Goal: Task Accomplishment & Management: Use online tool/utility

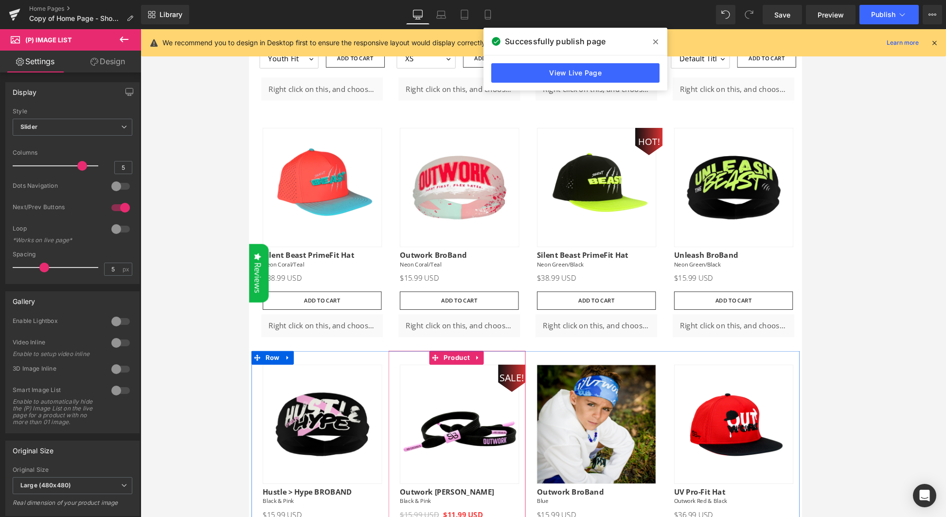
scroll to position [919, 0]
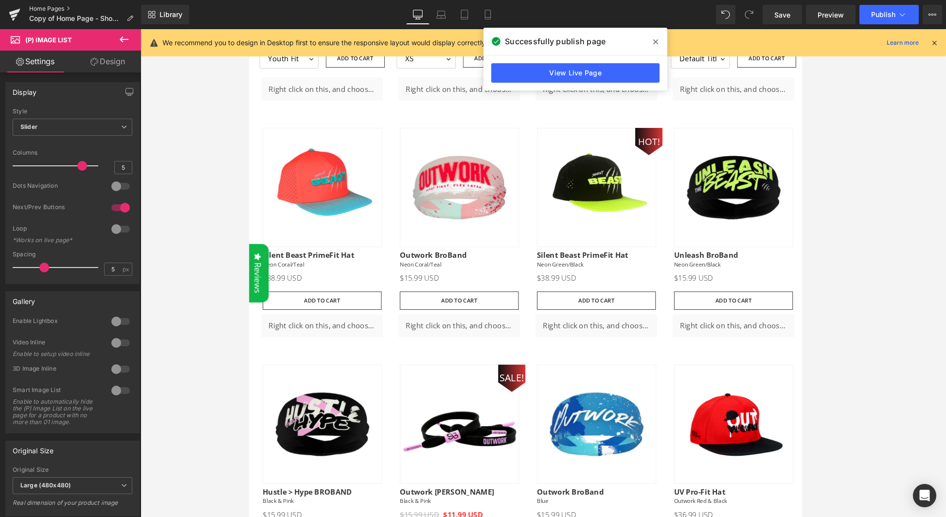
click at [53, 8] on link "Home Pages" at bounding box center [85, 9] width 112 height 8
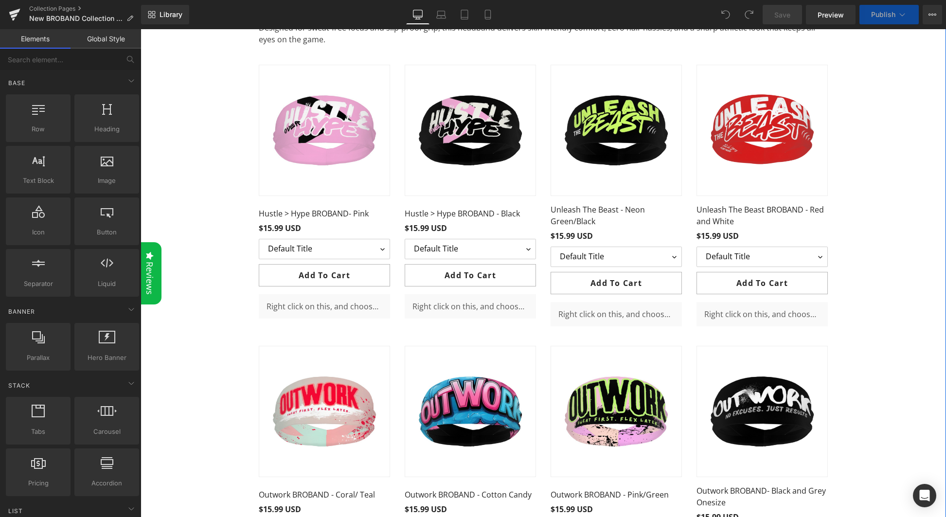
scroll to position [814, 0]
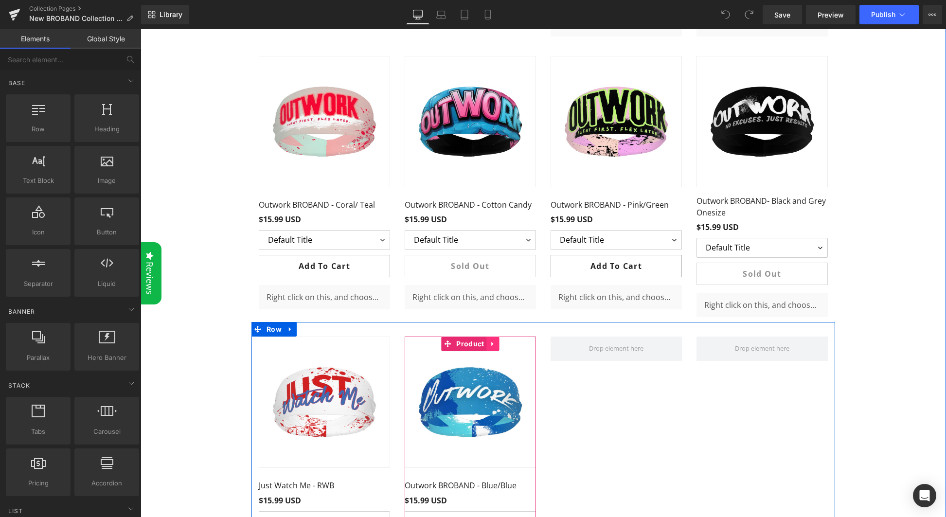
click at [490, 343] on icon at bounding box center [493, 344] width 7 height 7
click at [485, 346] on icon at bounding box center [487, 344] width 7 height 7
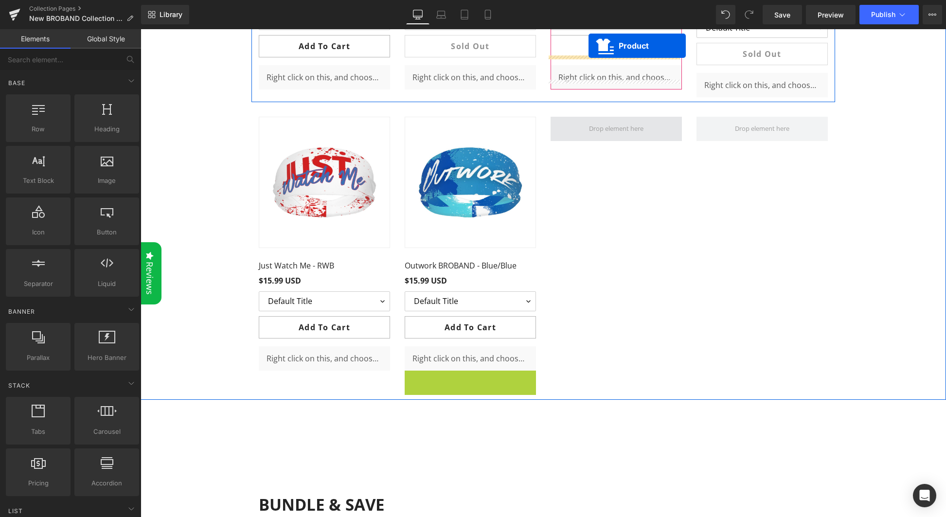
scroll to position [1005, 0]
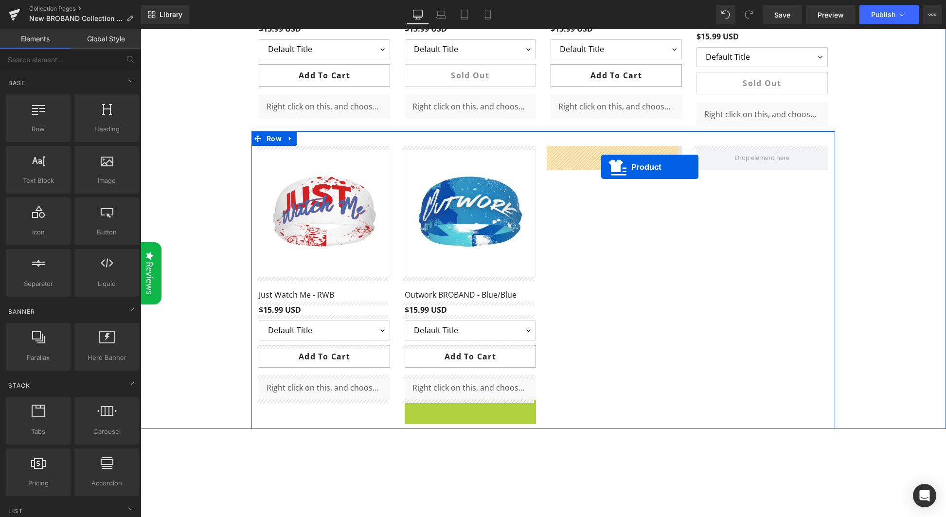
drag, startPoint x: 464, startPoint y: 210, endPoint x: 601, endPoint y: 158, distance: 146.7
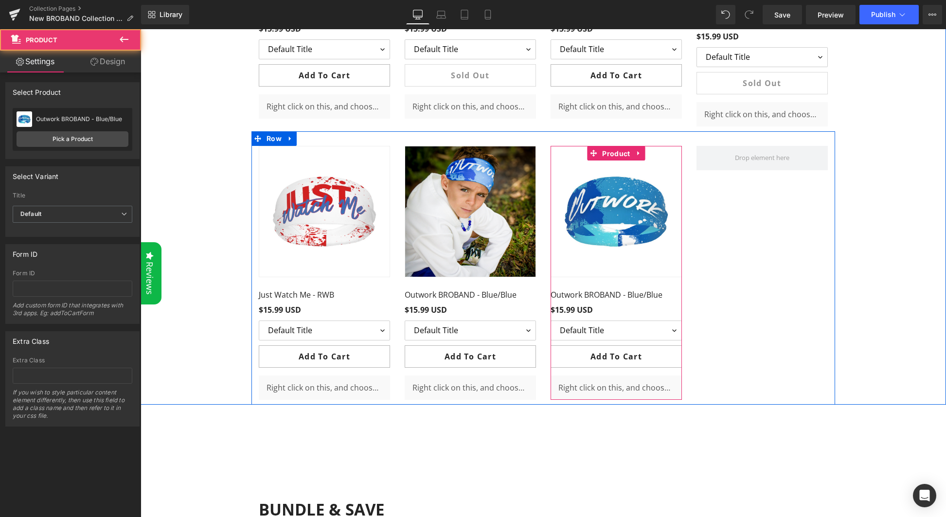
drag, startPoint x: 610, startPoint y: 154, endPoint x: 453, endPoint y: 153, distance: 157.1
click at [610, 154] on span "Product" at bounding box center [616, 153] width 33 height 15
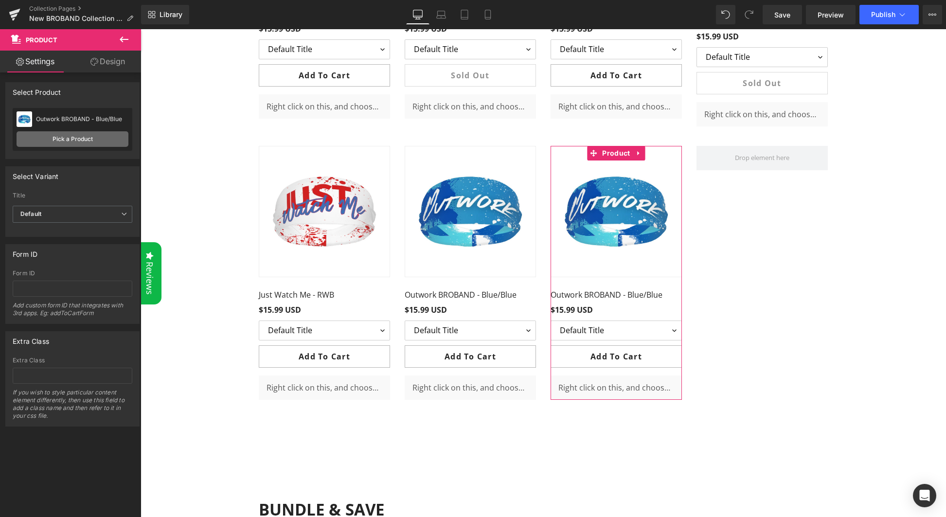
click at [82, 139] on link "Pick a Product" at bounding box center [73, 139] width 112 height 16
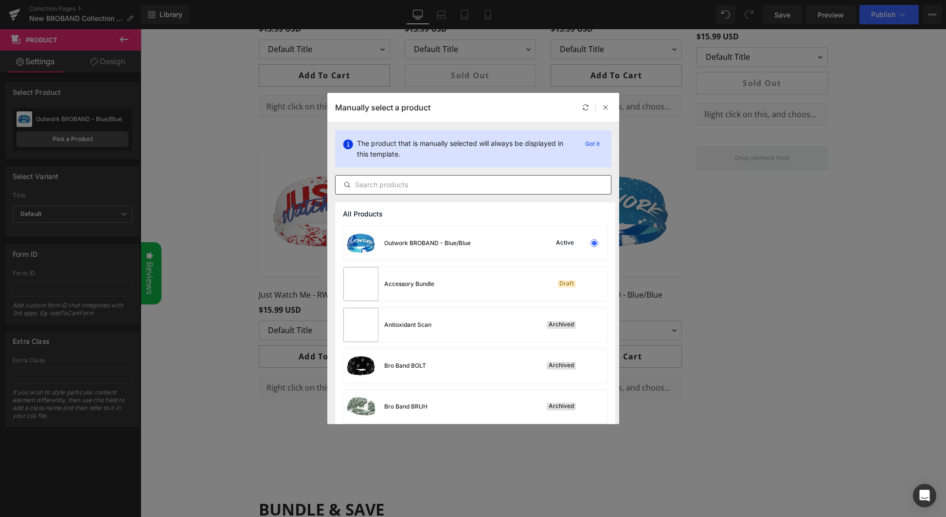
click at [399, 179] on input "text" at bounding box center [473, 185] width 275 height 12
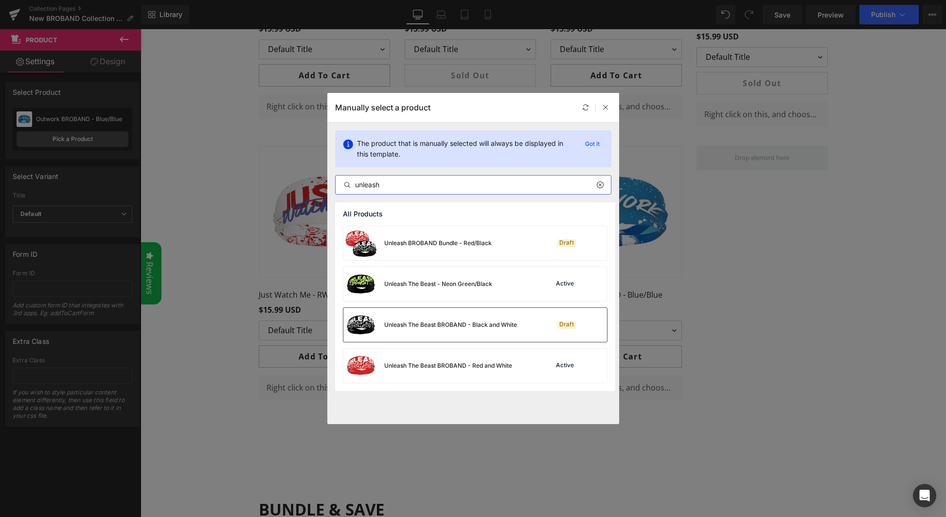
type input "unleash"
click at [418, 323] on div "Unleash The Beast BROBAND - Black and White" at bounding box center [450, 325] width 133 height 9
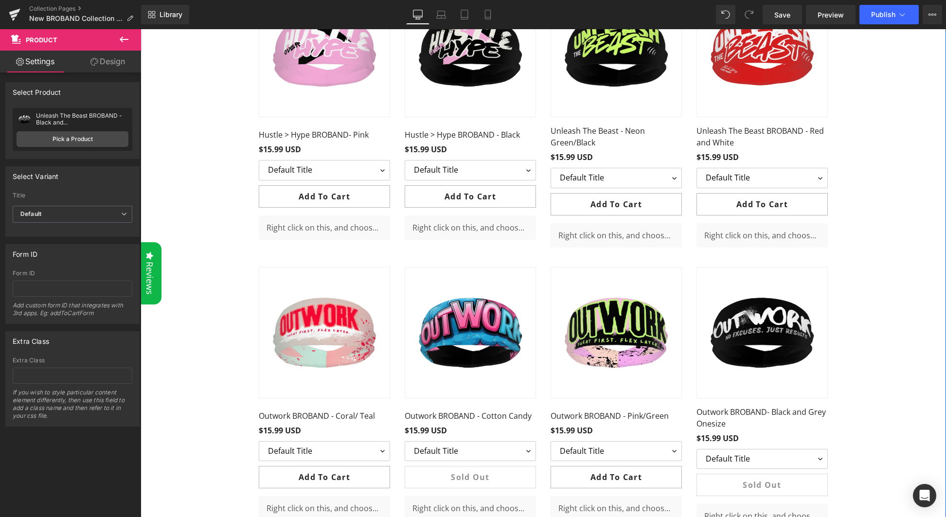
scroll to position [899, 0]
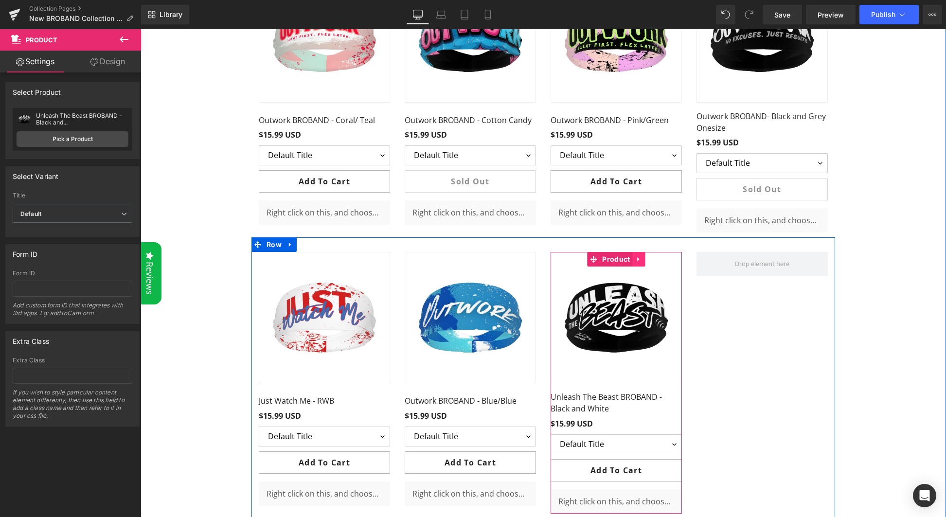
click at [636, 258] on icon at bounding box center [639, 259] width 7 height 7
click at [629, 259] on icon at bounding box center [632, 259] width 7 height 7
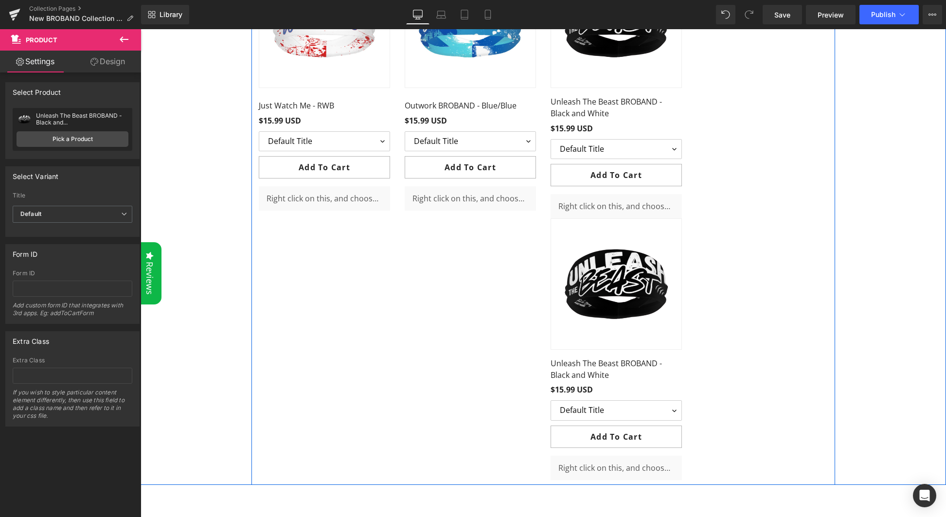
scroll to position [1111, 0]
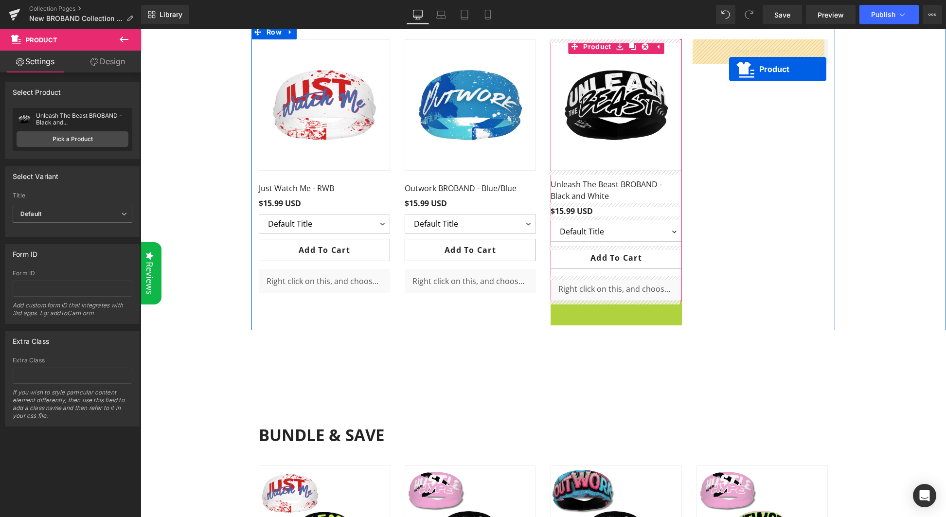
drag, startPoint x: 612, startPoint y: 307, endPoint x: 729, endPoint y: 69, distance: 265.9
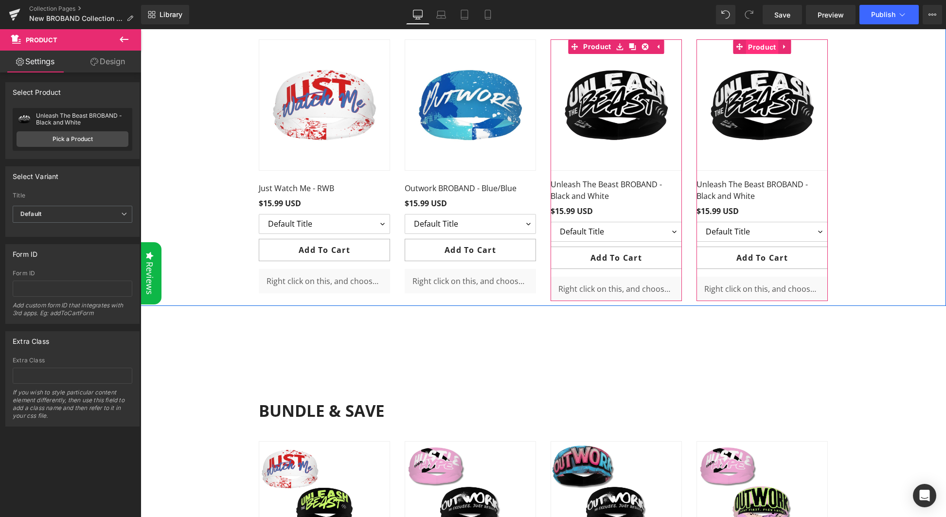
click at [759, 47] on span "Product" at bounding box center [762, 47] width 33 height 15
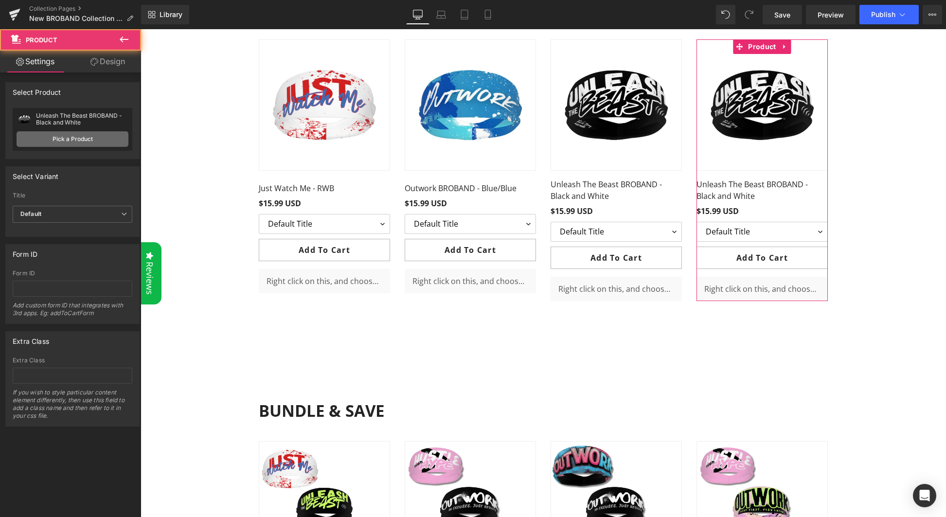
click at [63, 137] on link "Pick a Product" at bounding box center [73, 139] width 112 height 16
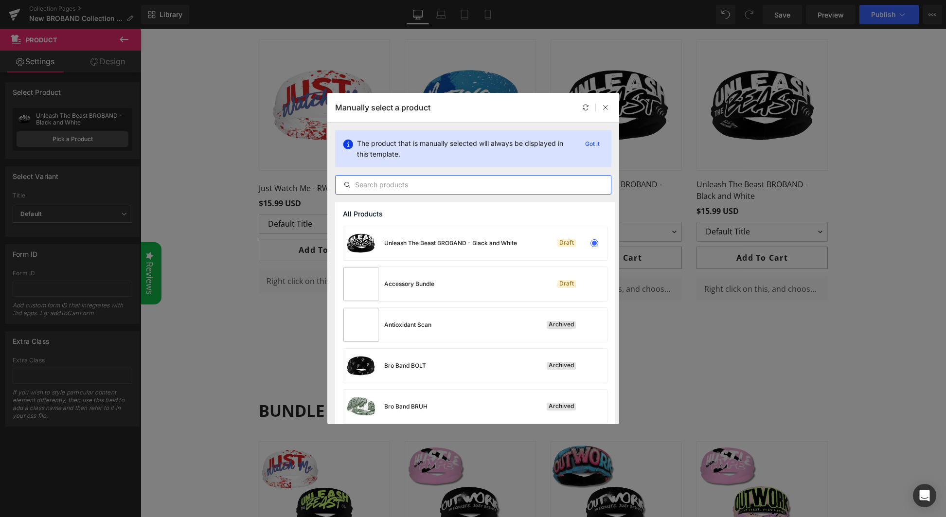
click at [410, 185] on input "text" at bounding box center [473, 185] width 275 height 12
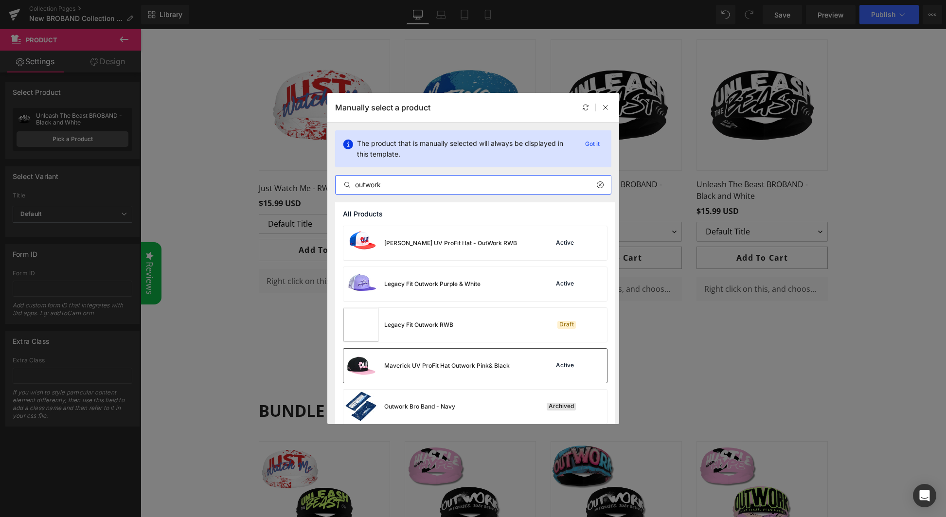
scroll to position [341, 0]
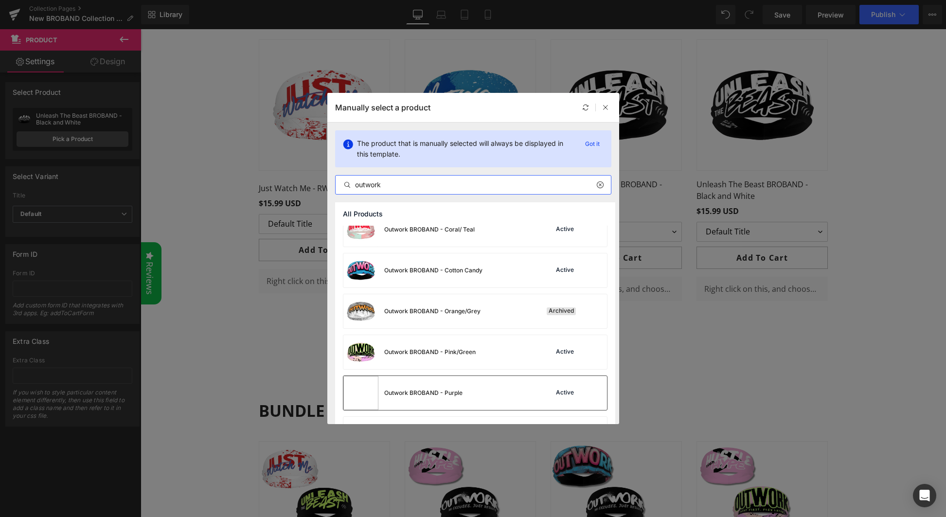
type input "outwork"
click at [436, 388] on div "Outwork BROBAND - Purple" at bounding box center [402, 393] width 119 height 34
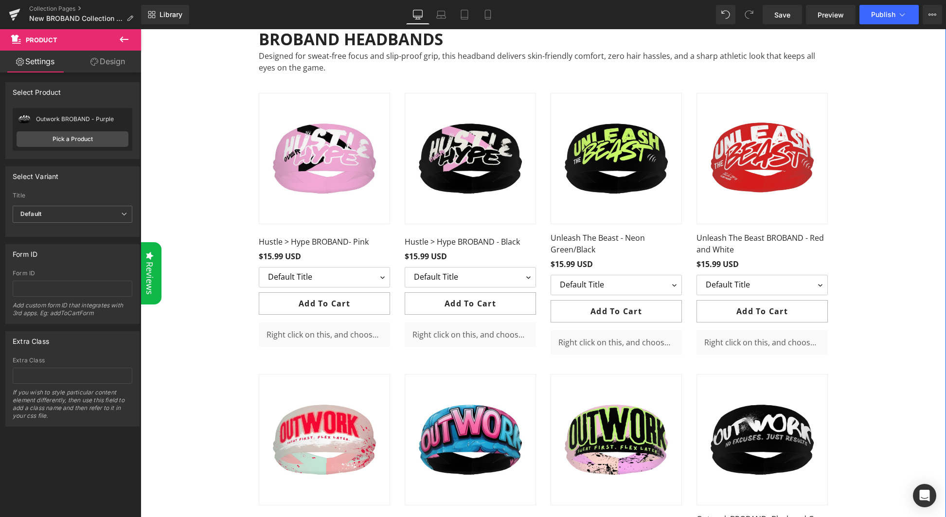
scroll to position [197, 0]
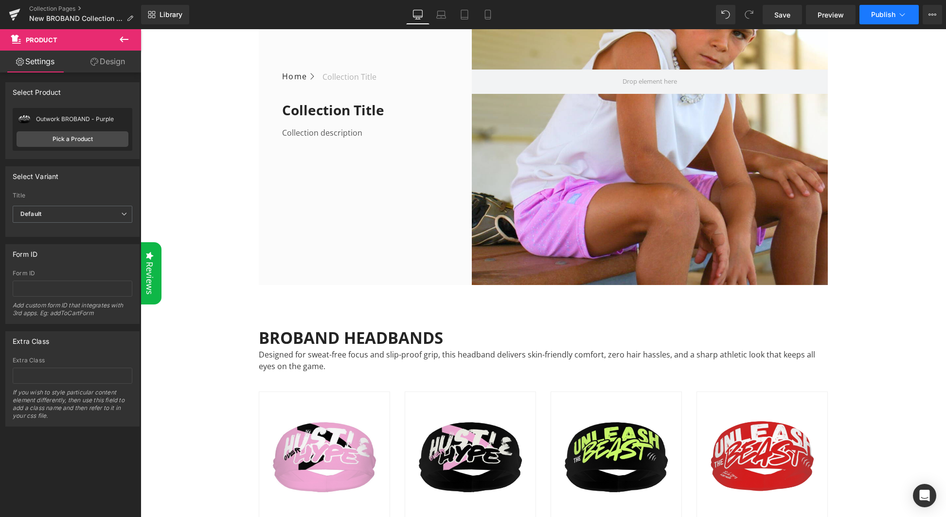
click at [897, 18] on button "Publish" at bounding box center [889, 14] width 59 height 19
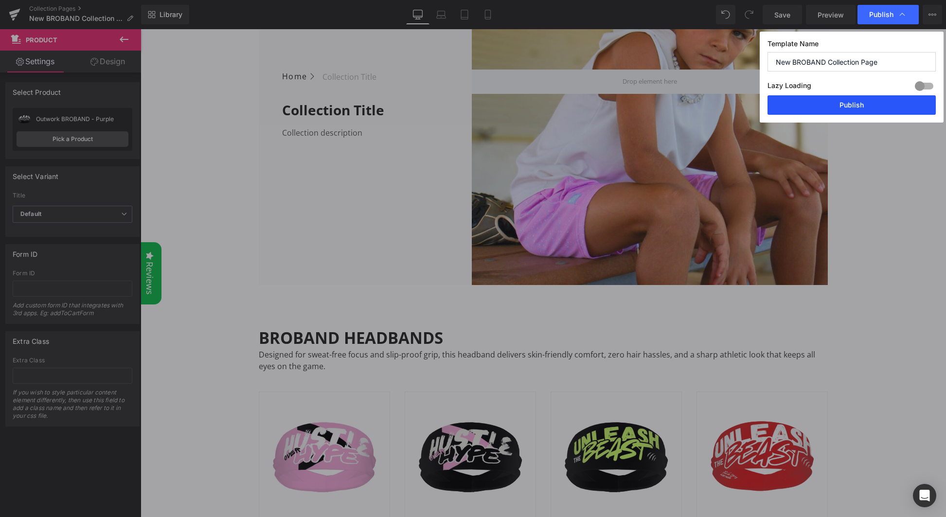
click at [869, 110] on button "Publish" at bounding box center [852, 104] width 168 height 19
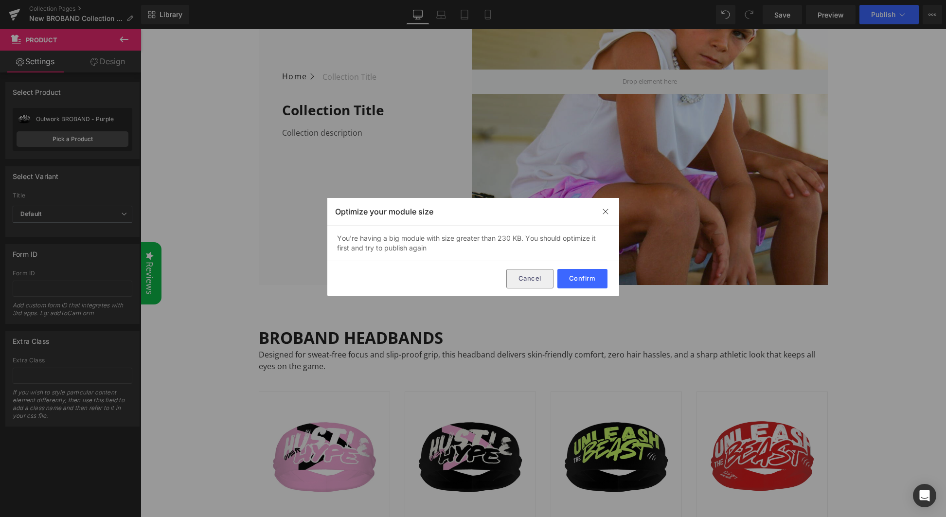
click at [534, 279] on button "Cancel" at bounding box center [529, 278] width 47 height 19
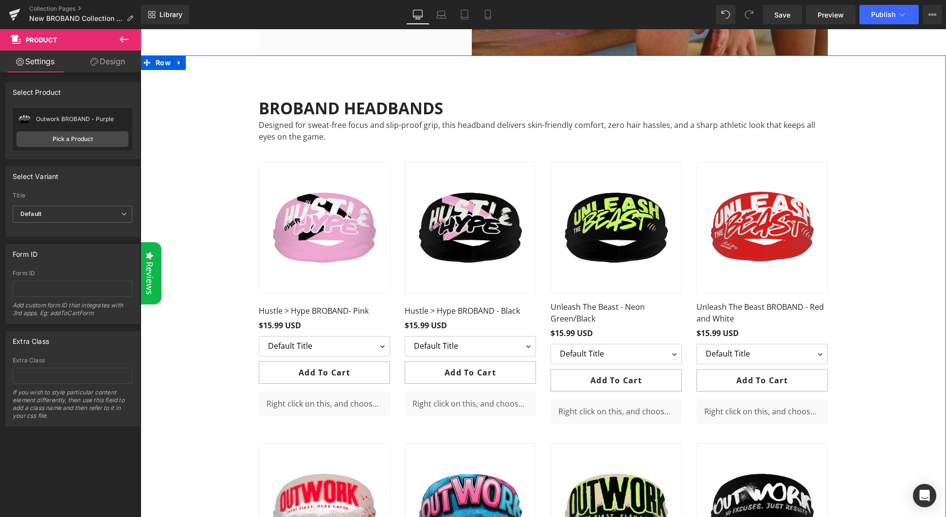
scroll to position [300, 0]
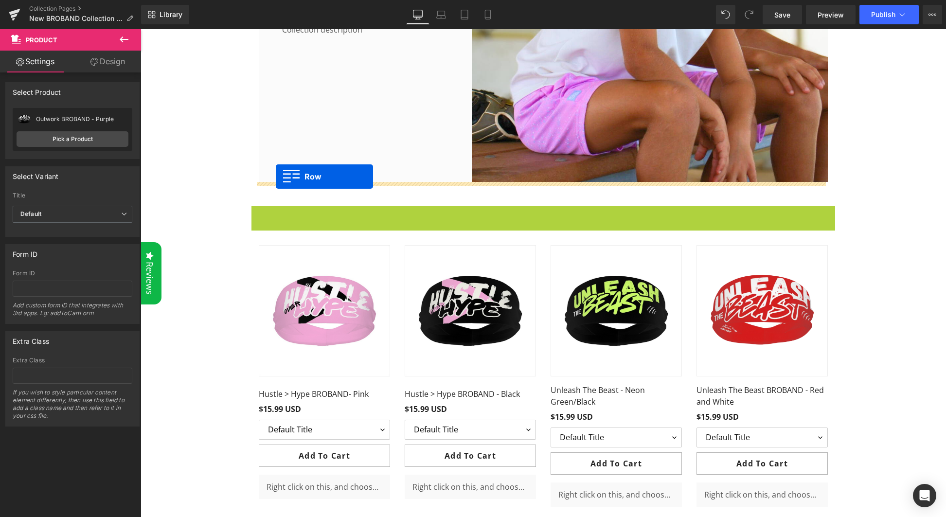
drag, startPoint x: 268, startPoint y: 214, endPoint x: 276, endPoint y: 177, distance: 38.3
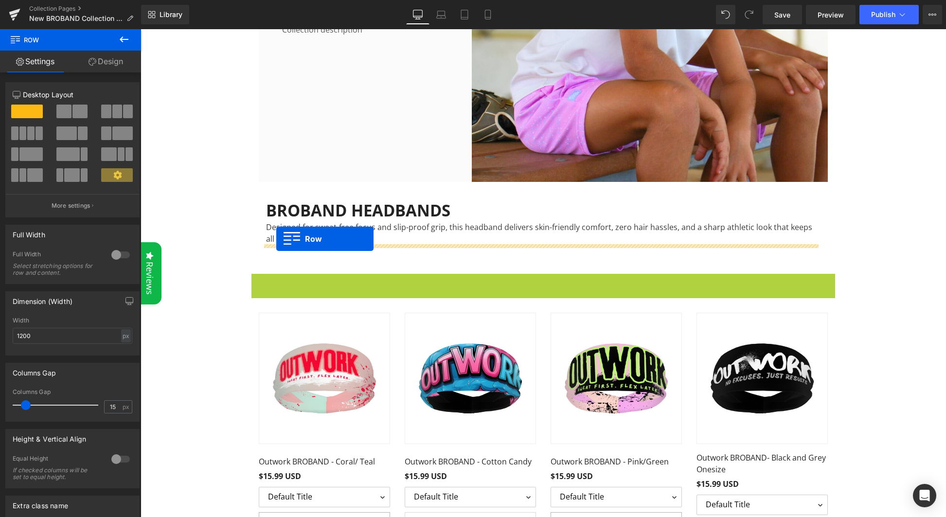
drag, startPoint x: 270, startPoint y: 281, endPoint x: 276, endPoint y: 239, distance: 42.8
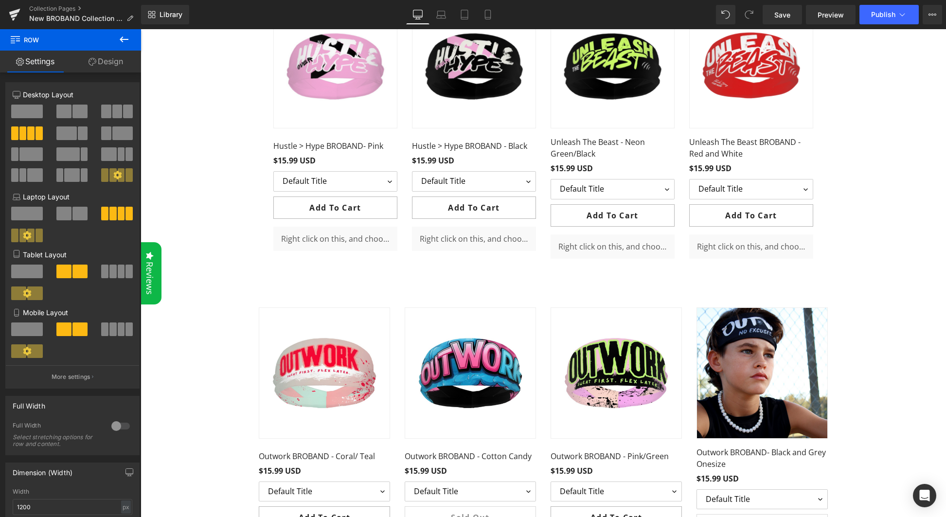
scroll to position [59, 0]
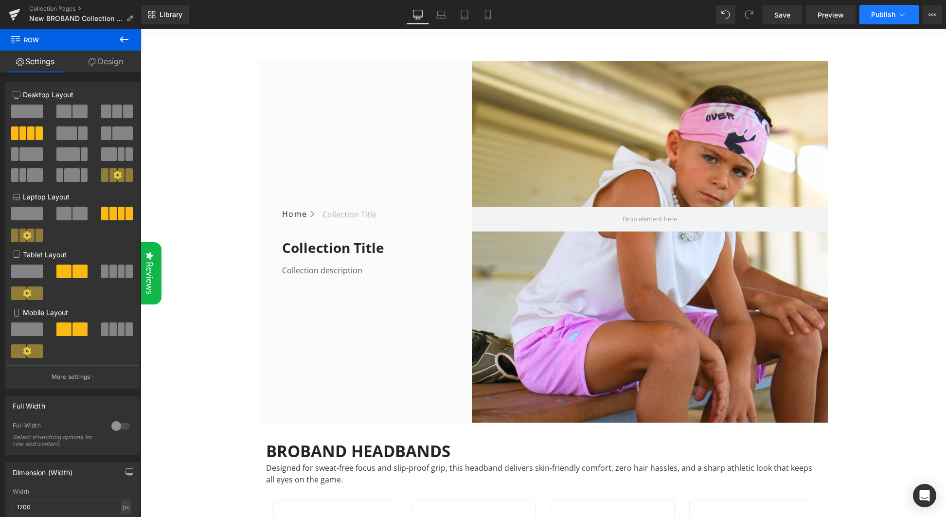
click at [887, 19] on button "Publish" at bounding box center [889, 14] width 59 height 19
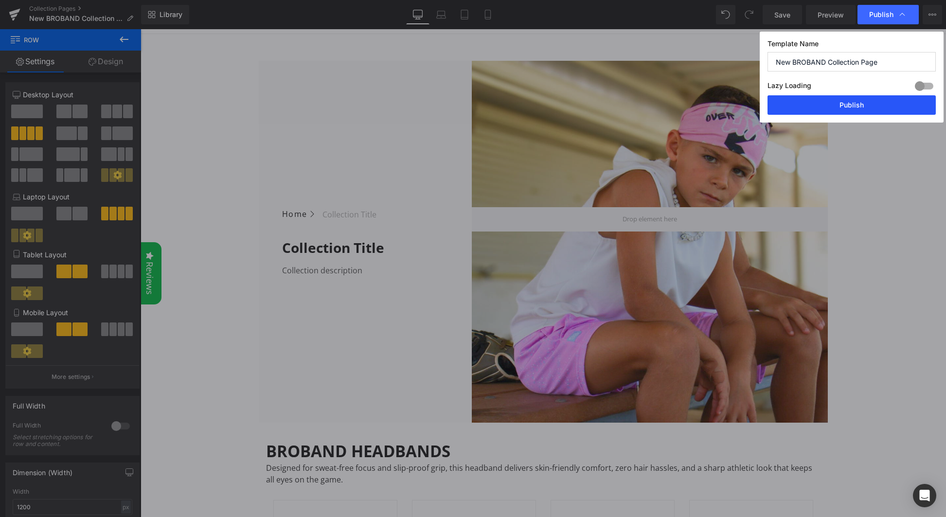
click at [865, 100] on button "Publish" at bounding box center [852, 104] width 168 height 19
